Goal: Transaction & Acquisition: Subscribe to service/newsletter

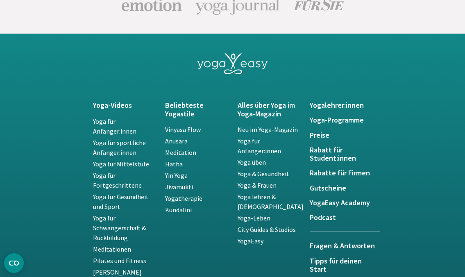
scroll to position [1842, 0]
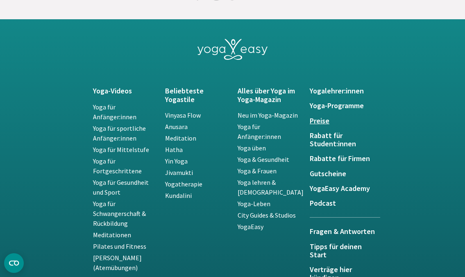
click at [319, 122] on h5 "Preise" at bounding box center [340, 121] width 63 height 8
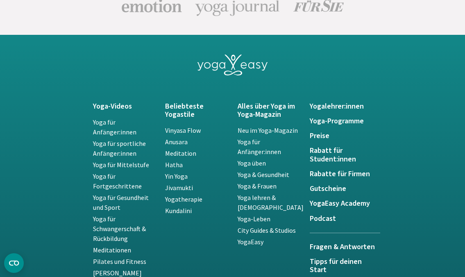
scroll to position [1760, 0]
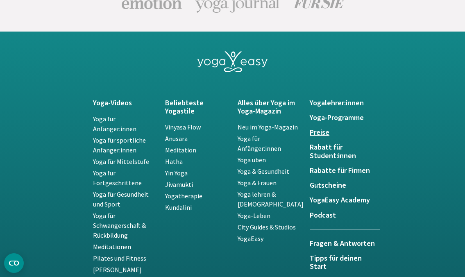
click at [315, 137] on h5 "Preise" at bounding box center [340, 133] width 63 height 8
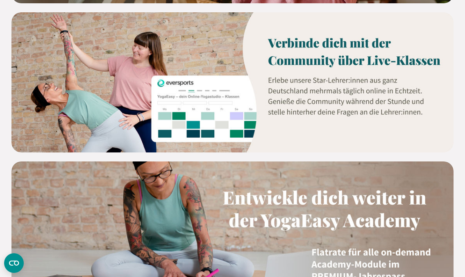
scroll to position [778, 0]
